Goal: Task Accomplishment & Management: Complete application form

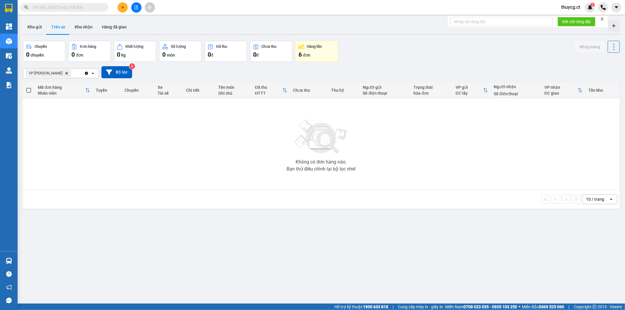
click at [48, 9] on input "text" at bounding box center [66, 7] width 69 height 6
paste input "0967482004"
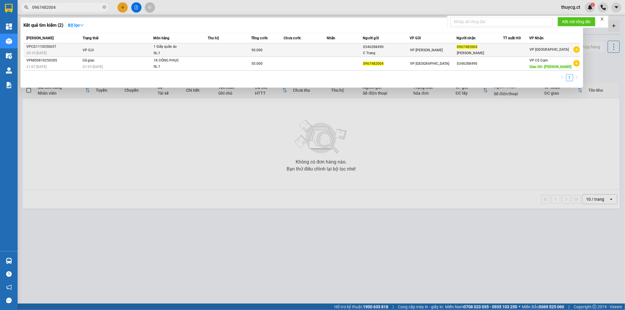
type input "0967482004"
click at [46, 50] on span "20:10 - 11/10" at bounding box center [36, 52] width 20 height 5
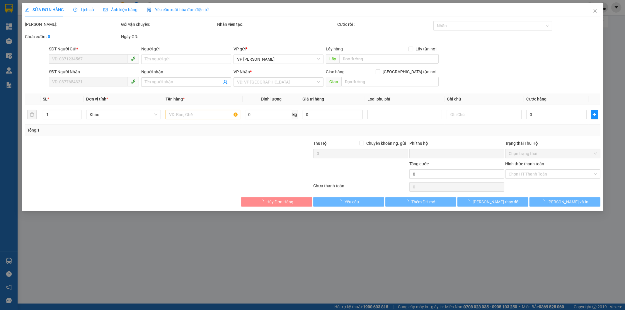
type input "0346288490"
type input "C Trang"
type input "0967482004"
type input "[PERSON_NAME]"
type input "0"
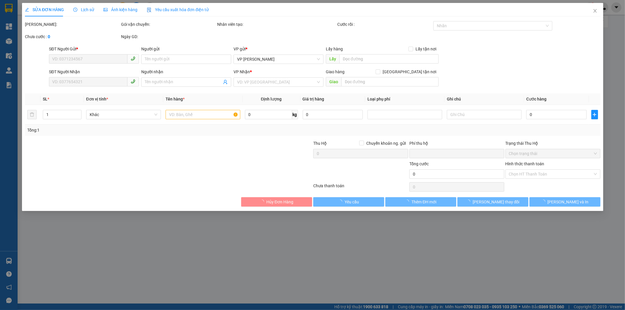
type input "90.000"
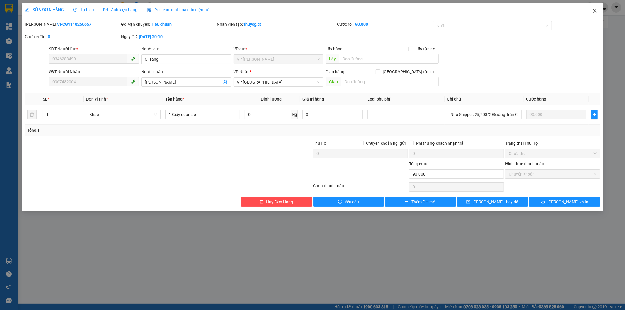
click at [595, 8] on span "Close" at bounding box center [595, 11] width 16 height 16
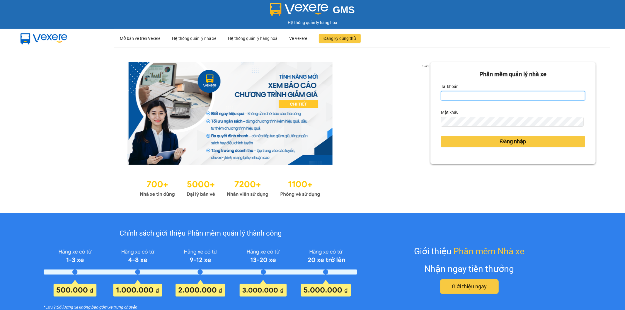
click at [455, 95] on input "Tài khoản" at bounding box center [513, 95] width 144 height 9
type input "thuycg.ct"
click at [452, 127] on form "Phần mềm quản lý nhà xe Tài khoản thuycg.ct Mật khẩu Đăng nhập" at bounding box center [513, 113] width 144 height 87
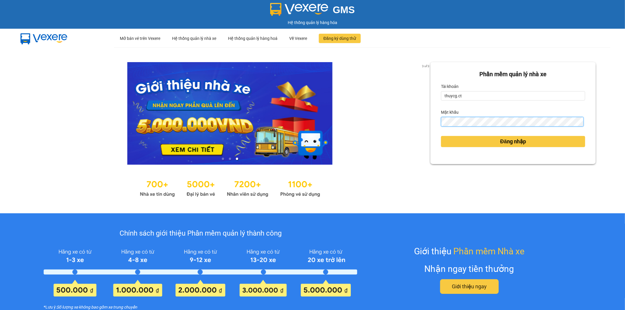
click at [441, 136] on button "Đăng nhập" at bounding box center [513, 141] width 144 height 11
click at [506, 136] on button "Đăng nhập" at bounding box center [513, 141] width 144 height 11
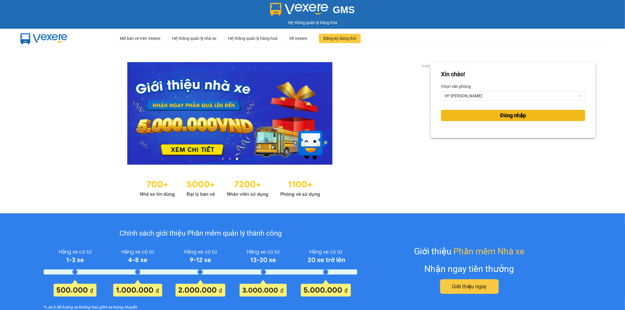
click at [521, 115] on span "Đăng nhập" at bounding box center [513, 115] width 26 height 8
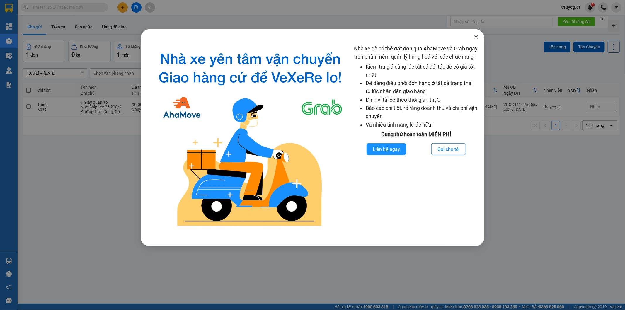
click at [478, 38] on icon "close" at bounding box center [476, 37] width 5 height 5
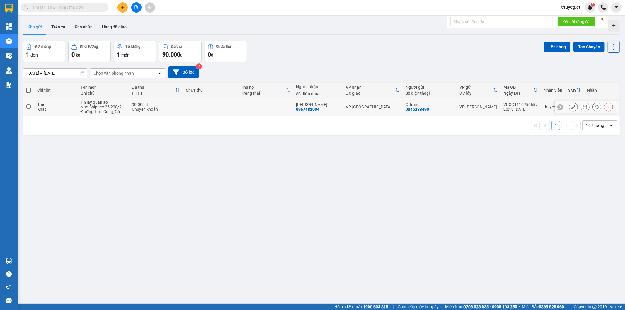
click at [28, 106] on input "checkbox" at bounding box center [28, 106] width 4 height 4
checkbox input "true"
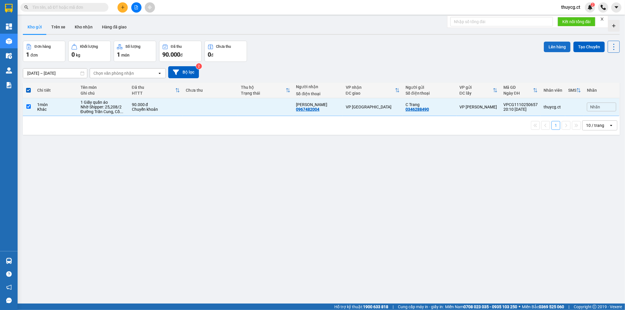
click at [553, 48] on button "Lên hàng" at bounding box center [557, 47] width 27 height 11
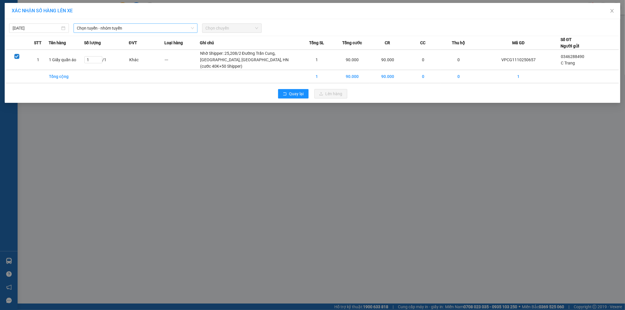
click at [122, 29] on span "Chọn tuyến - nhóm tuyến" at bounding box center [135, 28] width 117 height 9
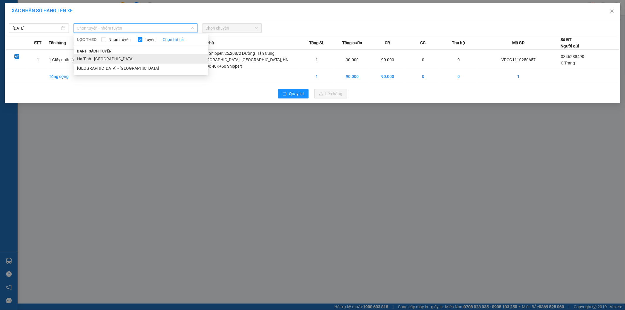
click at [98, 59] on li "Hà Tĩnh - [GEOGRAPHIC_DATA]" at bounding box center [141, 58] width 135 height 9
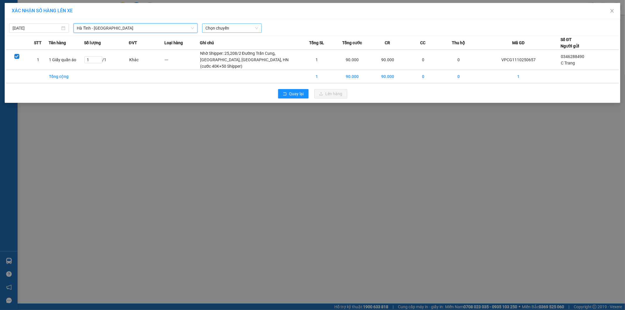
click at [242, 28] on span "Chọn chuyến" at bounding box center [232, 28] width 53 height 9
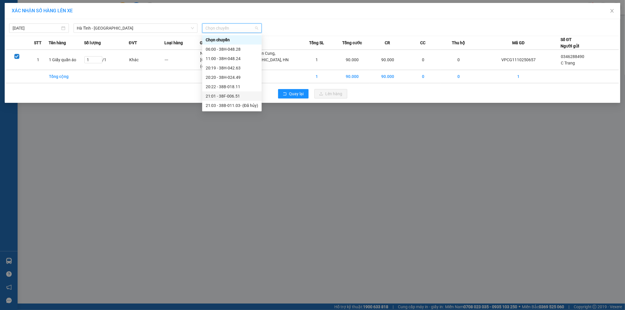
click at [234, 96] on div "21:01 - 38F-006.51" at bounding box center [232, 96] width 52 height 6
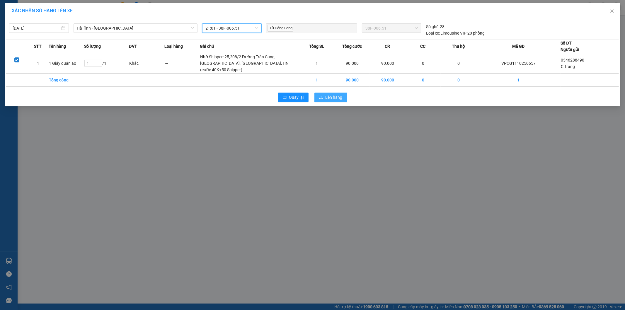
click at [333, 101] on span "Lên hàng" at bounding box center [334, 97] width 17 height 6
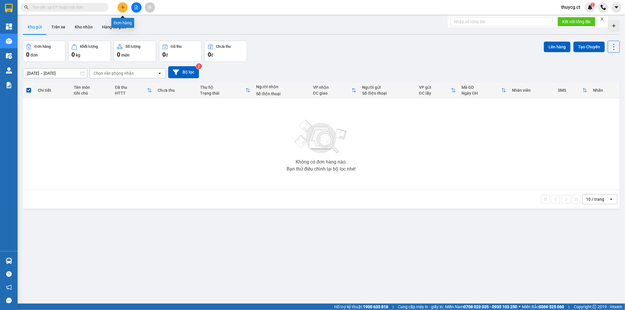
click at [126, 4] on button at bounding box center [123, 7] width 10 height 10
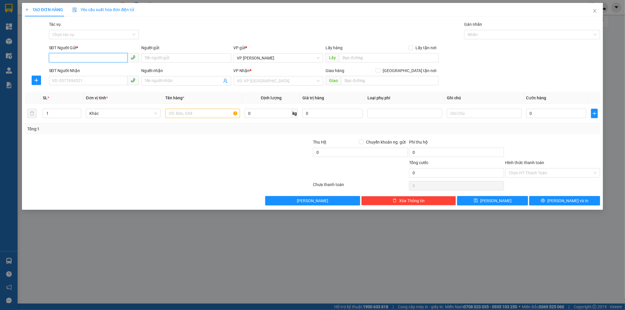
click at [72, 57] on input "SĐT Người Gửi *" at bounding box center [88, 57] width 79 height 9
click at [60, 67] on div "0362512147" at bounding box center [93, 70] width 83 height 6
type input "0362512147"
type input "0987193113"
type input "hàng tay ba"
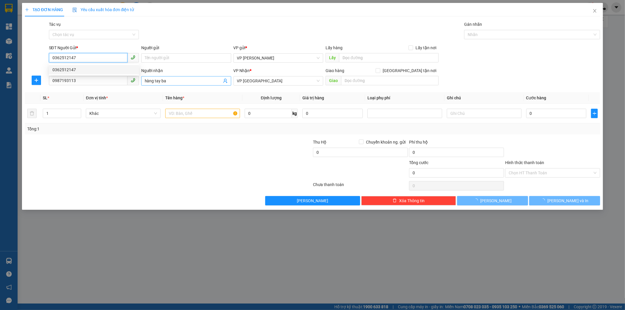
type input "80.000"
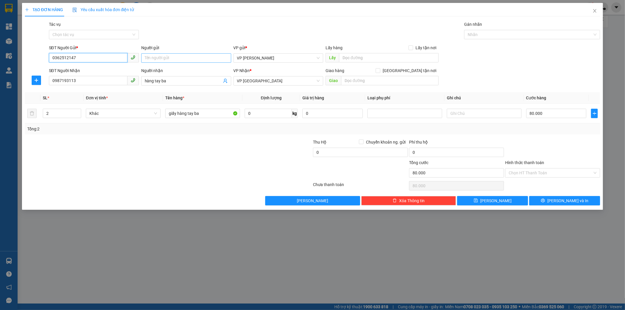
type input "0362512147"
click at [155, 57] on input "Người gửi" at bounding box center [186, 57] width 90 height 9
type input "C Hương Mèo"
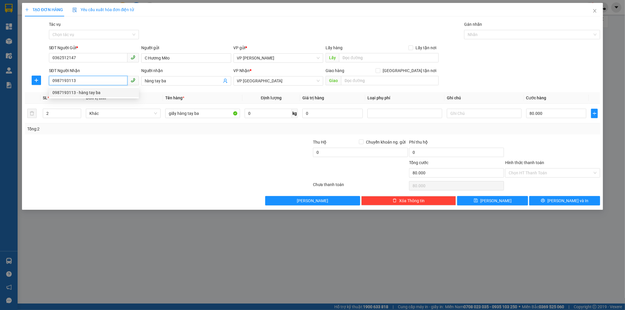
drag, startPoint x: 93, startPoint y: 81, endPoint x: 21, endPoint y: 83, distance: 71.5
click at [21, 83] on div "TẠO ĐƠN HÀNG Yêu cầu xuất hóa đơn điện tử Transit Pickup Surcharge Ids Transit …" at bounding box center [312, 155] width 625 height 310
drag, startPoint x: 84, startPoint y: 58, endPoint x: 23, endPoint y: 58, distance: 60.7
click at [23, 58] on div "TẠO ĐƠN HÀNG Yêu cầu xuất hóa đơn điện tử Transit Pickup Surcharge Ids Transit …" at bounding box center [312, 106] width 581 height 207
drag, startPoint x: 89, startPoint y: 81, endPoint x: 39, endPoint y: 80, distance: 50.1
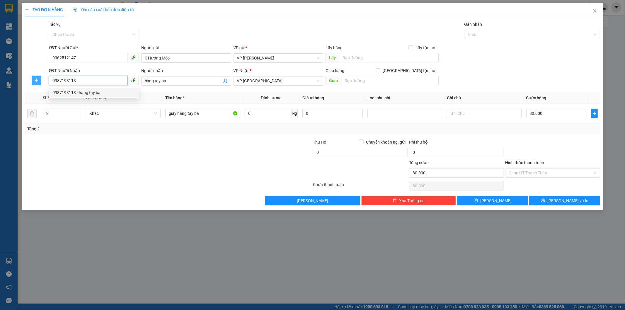
click at [39, 80] on div "SĐT Người Nhận 0987193113 Người nhận hàng tay ba VP Nhận * VP Mỹ Đình Giao hàng…" at bounding box center [312, 77] width 577 height 21
paste input "362512147"
type input "0362512147"
click at [176, 81] on input "hàng tay ba" at bounding box center [183, 81] width 77 height 6
click at [263, 114] on input "0" at bounding box center [268, 113] width 47 height 9
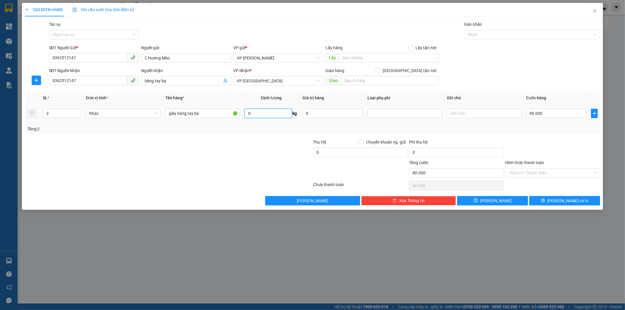
click at [256, 115] on input "0" at bounding box center [268, 113] width 47 height 9
type input "110"
type input "0"
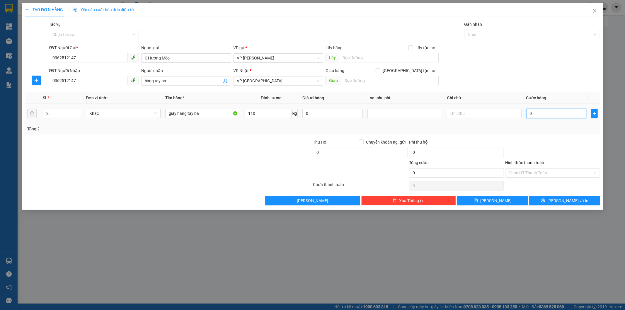
click at [539, 115] on input "0" at bounding box center [556, 113] width 60 height 9
type input "0"
type input "2"
type input "02"
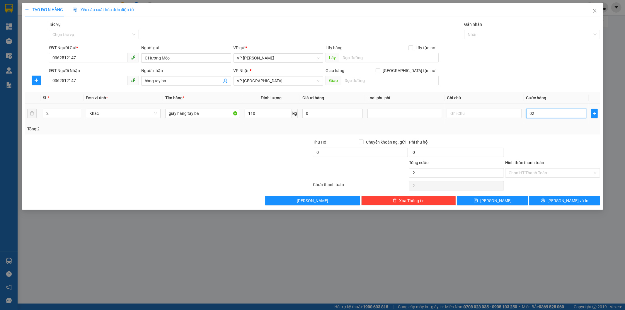
type input "0"
click at [530, 113] on input "0" at bounding box center [556, 113] width 60 height 9
type input "20"
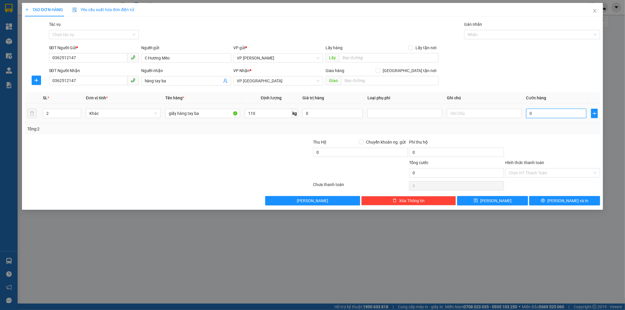
type input "20"
type input "220"
click at [554, 113] on input "220" at bounding box center [556, 113] width 60 height 9
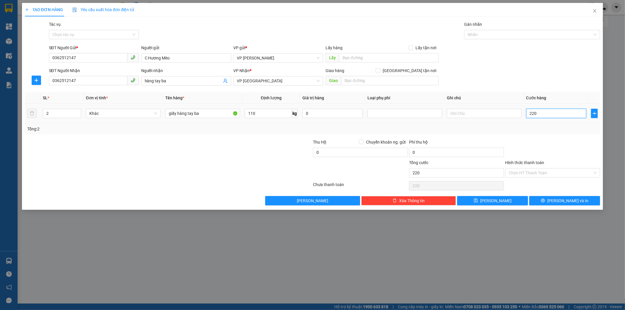
type input "2.200"
type input "22.000"
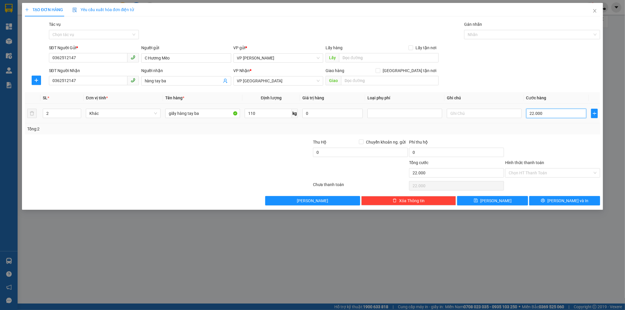
type input "220.000"
click at [529, 171] on input "Hình thức thanh toán" at bounding box center [551, 172] width 84 height 9
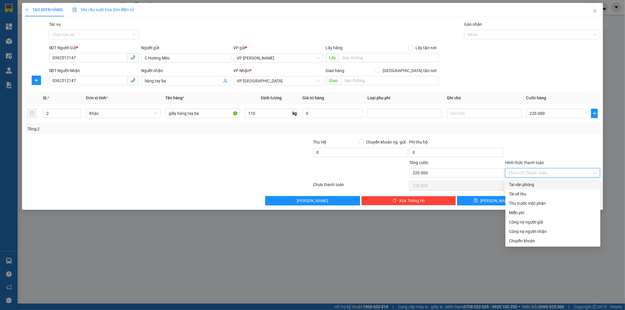
click at [523, 186] on div "Tại văn phòng" at bounding box center [553, 184] width 88 height 6
type input "0"
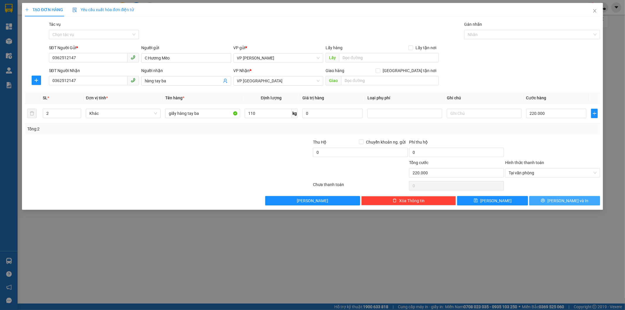
click at [567, 202] on span "[PERSON_NAME] và In" at bounding box center [567, 201] width 41 height 6
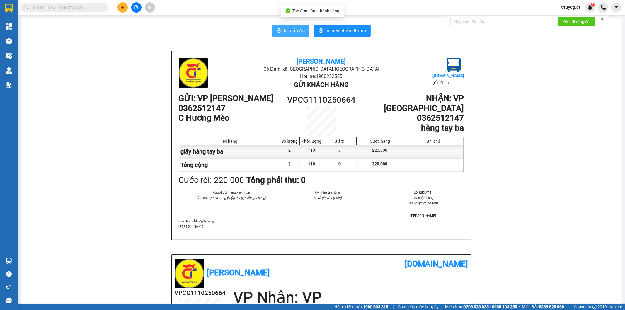
click at [292, 30] on span "In mẫu A5" at bounding box center [294, 30] width 21 height 7
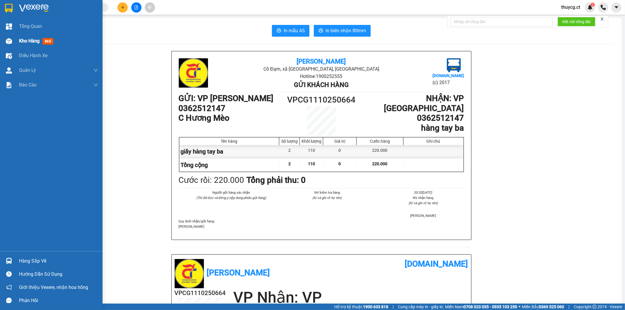
click at [33, 41] on span "Kho hàng" at bounding box center [29, 41] width 21 height 6
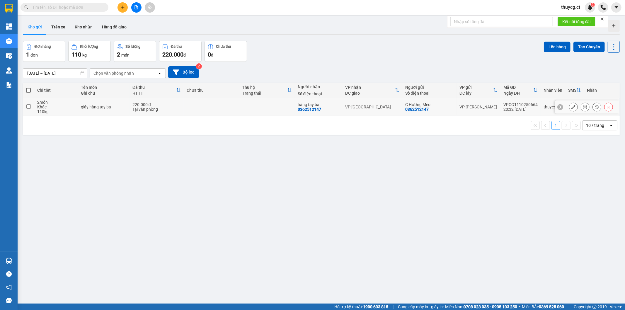
click at [28, 109] on td at bounding box center [28, 107] width 11 height 18
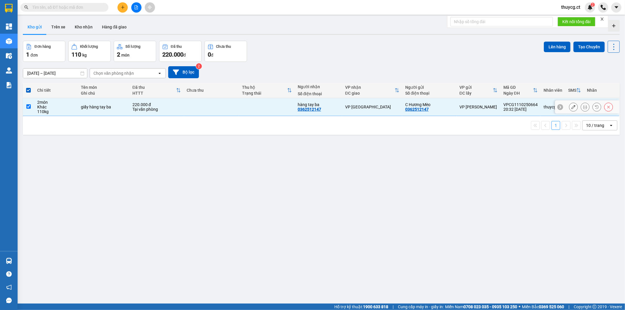
click at [223, 107] on td at bounding box center [211, 107] width 55 height 18
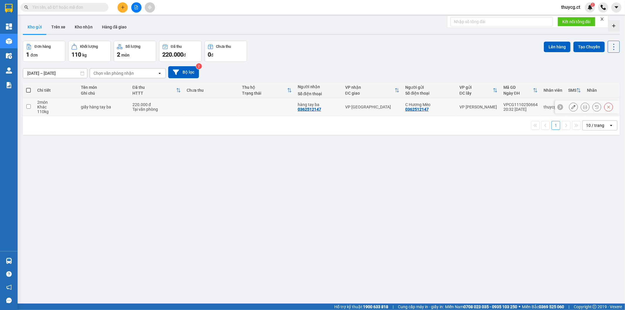
click at [307, 107] on div "0362512147" at bounding box center [309, 109] width 23 height 5
click at [417, 110] on div "0362512147" at bounding box center [416, 109] width 23 height 5
drag, startPoint x: 401, startPoint y: 110, endPoint x: 427, endPoint y: 111, distance: 26.4
click at [427, 111] on td "C Hương Mèo 0362512147" at bounding box center [429, 107] width 54 height 18
checkbox input "true"
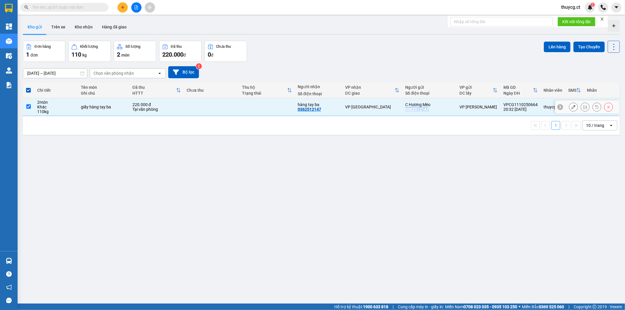
copy div "0362512147"
click at [607, 107] on icon at bounding box center [609, 107] width 4 height 4
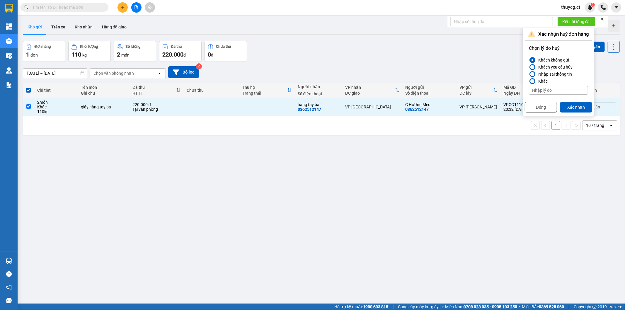
click at [530, 80] on div at bounding box center [532, 81] width 4 height 4
click at [529, 81] on input "Khác" at bounding box center [529, 81] width 0 height 0
click at [540, 90] on input at bounding box center [558, 90] width 59 height 9
type input "g"
type input "n"
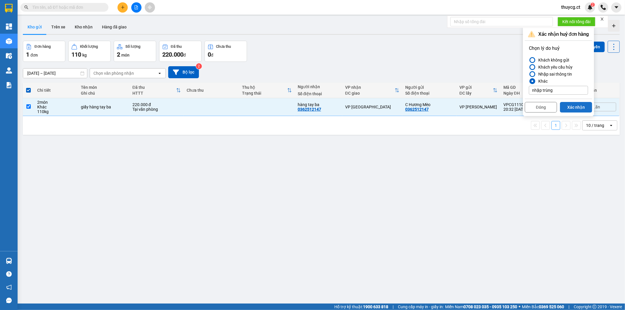
type input "nhập trùng"
click at [575, 107] on button "Xác nhận" at bounding box center [576, 107] width 32 height 11
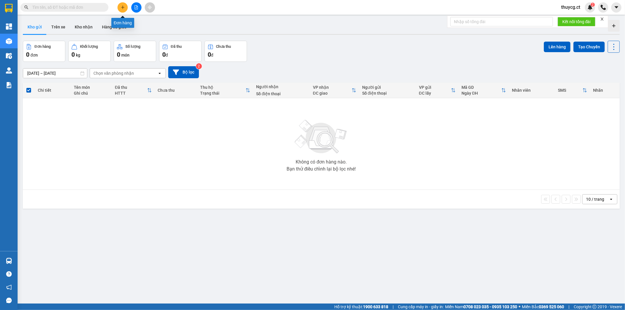
click at [123, 6] on icon "plus" at bounding box center [123, 7] width 4 height 4
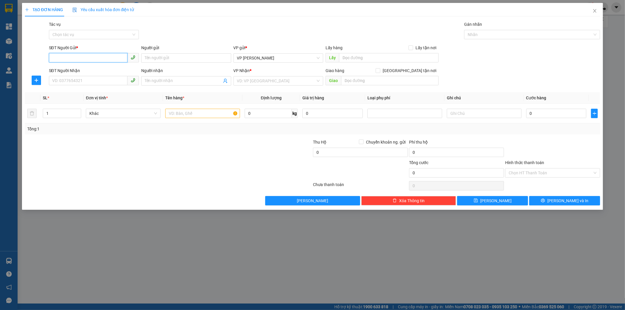
click at [65, 56] on input "SĐT Người Gửi *" at bounding box center [88, 57] width 79 height 9
paste input "0362512147"
click at [78, 57] on input "0362512147" at bounding box center [88, 57] width 79 height 9
type input "0362512147"
click at [152, 59] on input "Người gửi" at bounding box center [186, 57] width 90 height 9
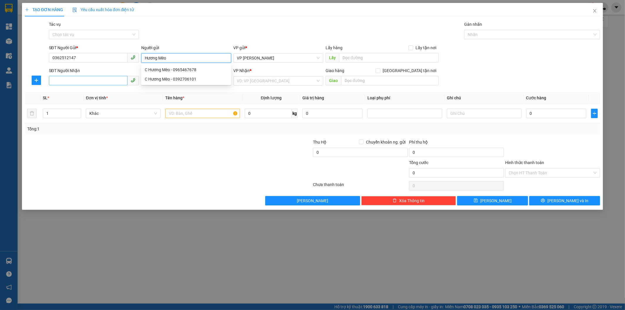
type input "Hương Mèo"
click at [65, 80] on input "SĐT Người Nhận" at bounding box center [88, 80] width 79 height 9
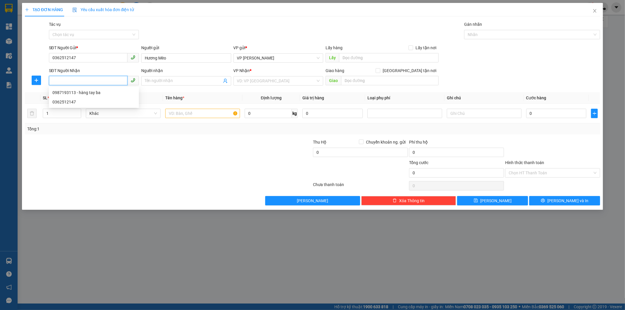
paste input "0362512147"
type input "0362512147"
click at [165, 81] on input "Người nhận" at bounding box center [183, 81] width 77 height 6
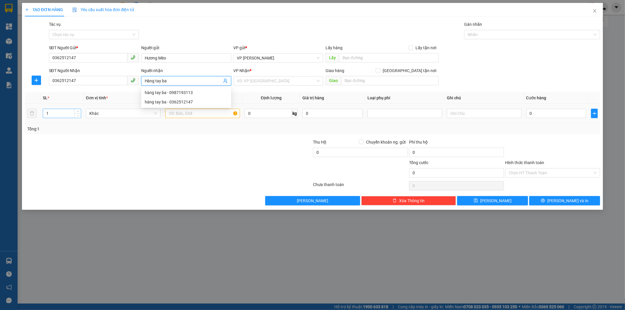
type input "Hàng tay ba"
click at [53, 113] on input "1" at bounding box center [62, 113] width 38 height 9
type input "18"
click at [265, 115] on input "0" at bounding box center [268, 113] width 47 height 9
type input "110"
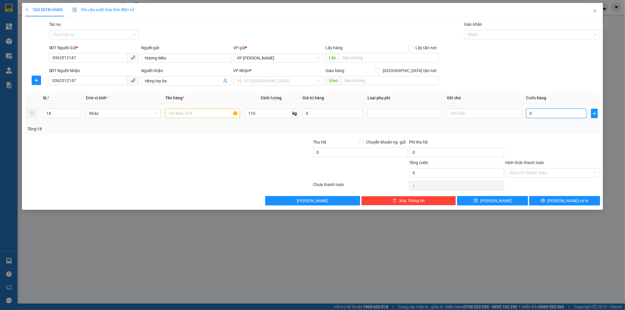
click at [539, 116] on input "0" at bounding box center [556, 113] width 60 height 9
type input "2"
type input "22"
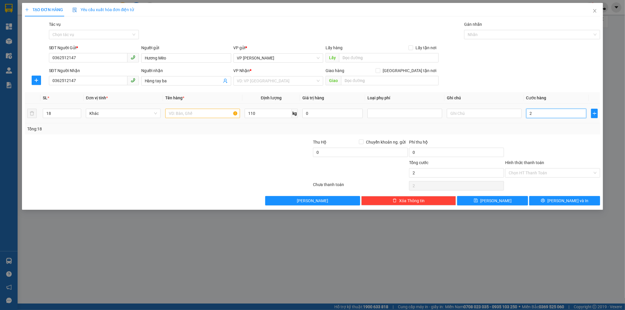
type input "22"
type input "220"
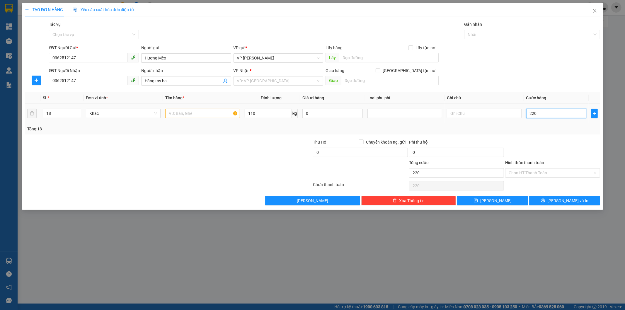
type input "2.200"
type input "22.000"
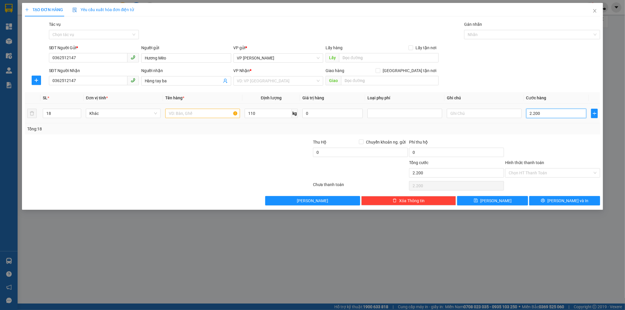
type input "22.000"
type input "220.000"
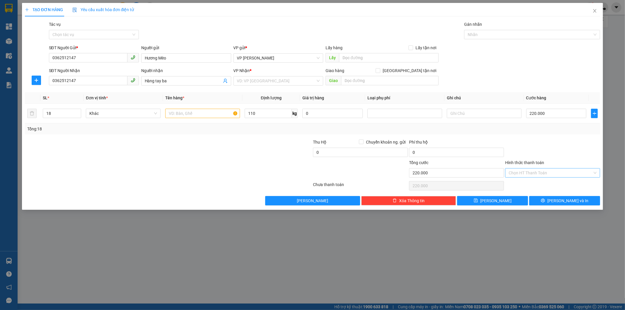
click at [512, 173] on input "Hình thức thanh toán" at bounding box center [551, 172] width 84 height 9
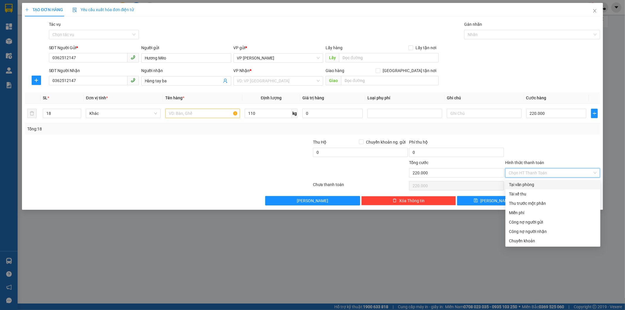
click at [517, 183] on div "Tại văn phòng" at bounding box center [553, 184] width 88 height 6
type input "0"
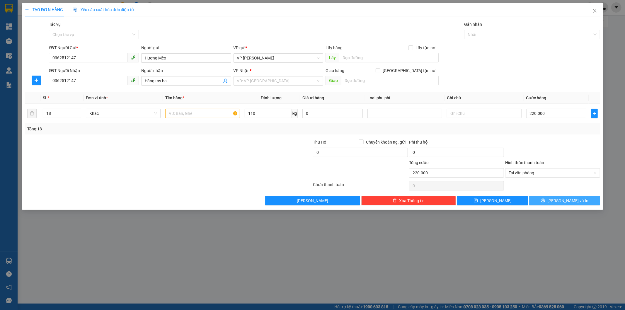
click at [567, 198] on span "[PERSON_NAME] và In" at bounding box center [567, 201] width 41 height 6
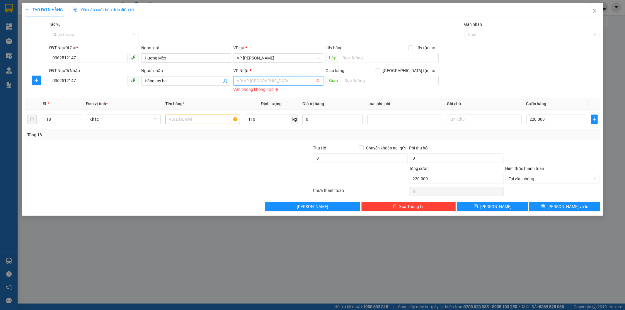
click at [249, 81] on input "search" at bounding box center [276, 80] width 79 height 9
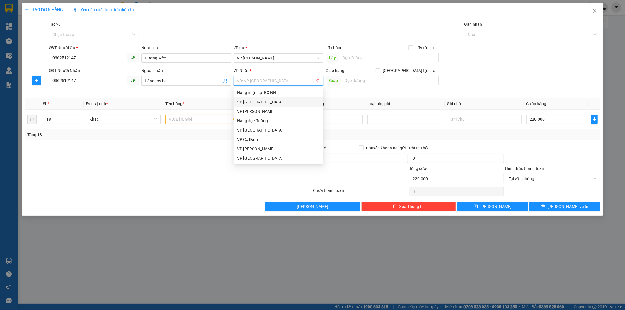
click at [250, 103] on div "VP [GEOGRAPHIC_DATA]" at bounding box center [278, 102] width 83 height 6
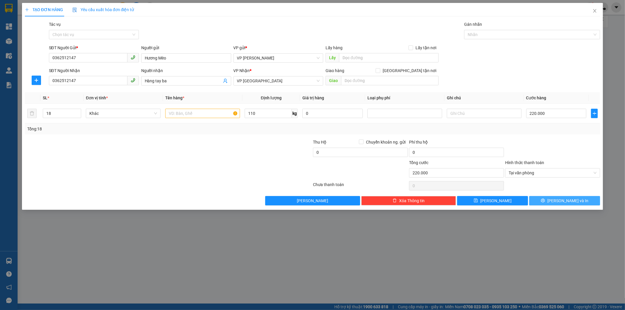
click at [563, 200] on span "[PERSON_NAME] và In" at bounding box center [567, 201] width 41 height 6
click at [187, 112] on input "text" at bounding box center [202, 113] width 75 height 9
type input "Hàng tay ba"
click at [545, 201] on icon "printer" at bounding box center [543, 200] width 4 height 4
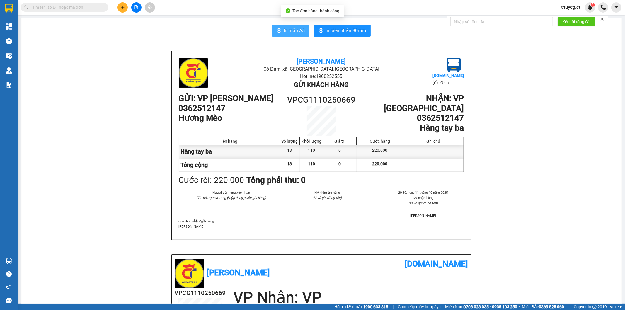
click at [290, 30] on span "In mẫu A5" at bounding box center [294, 30] width 21 height 7
